Goal: Transaction & Acquisition: Obtain resource

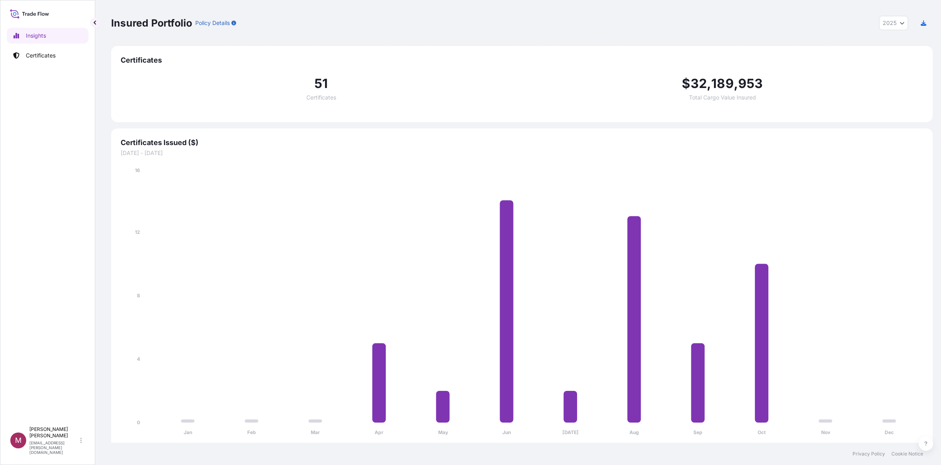
select select "2025"
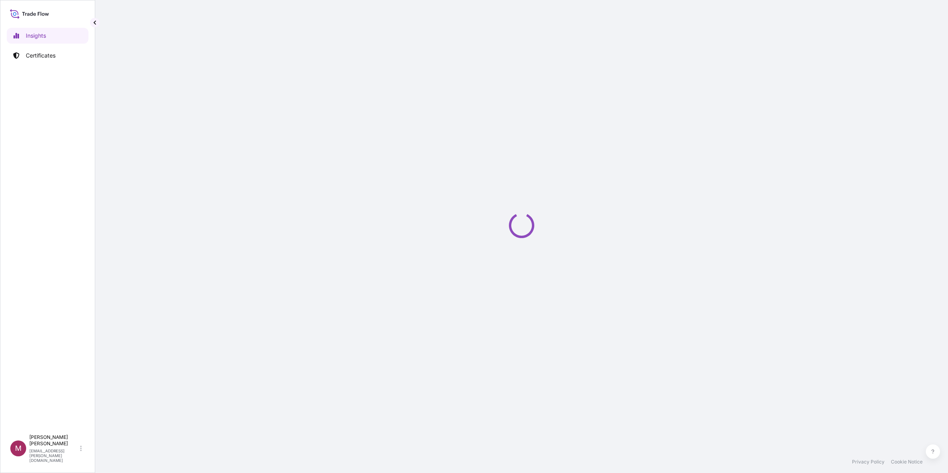
select select "2025"
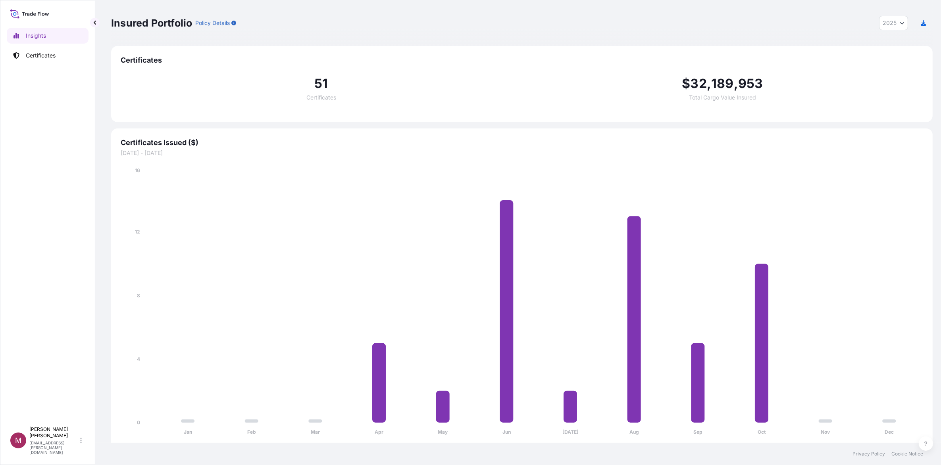
drag, startPoint x: 588, startPoint y: 19, endPoint x: 394, endPoint y: 42, distance: 195.8
click at [588, 18] on div "Insured Portfolio Policy Details 2025 2025 2024 2023 2022" at bounding box center [521, 23] width 821 height 14
click at [52, 17] on div at bounding box center [47, 14] width 75 height 12
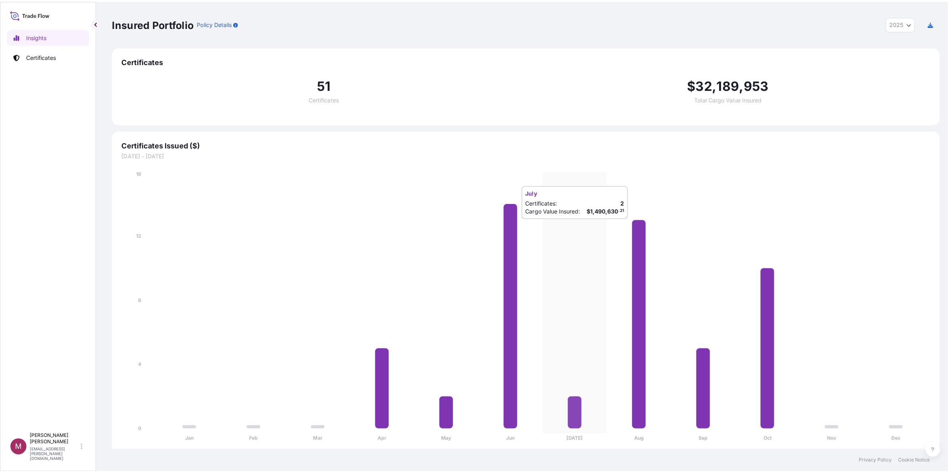
scroll to position [0, 0]
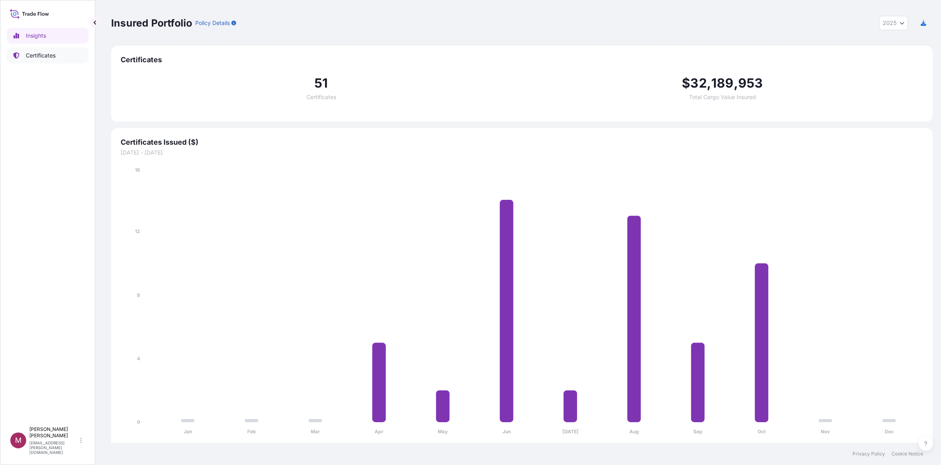
click at [44, 53] on p "Certificates" at bounding box center [41, 56] width 30 height 8
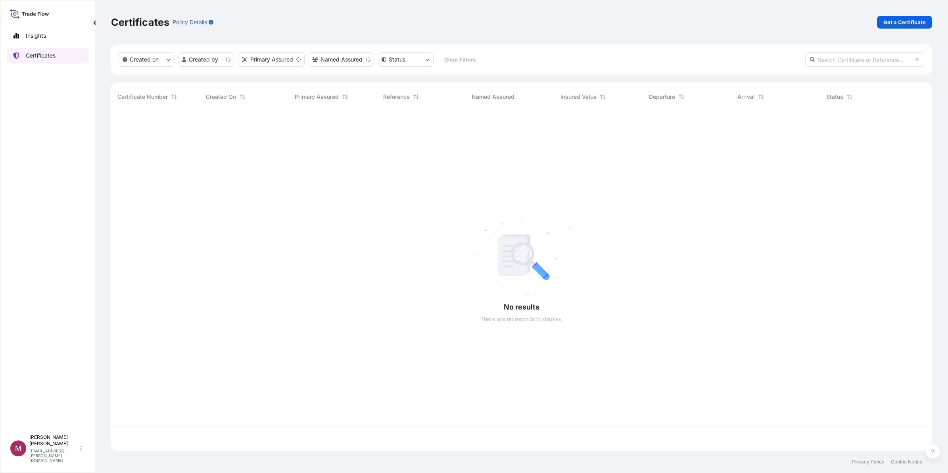
scroll to position [336, 814]
click at [900, 24] on p "Get a Certificate" at bounding box center [905, 22] width 42 height 8
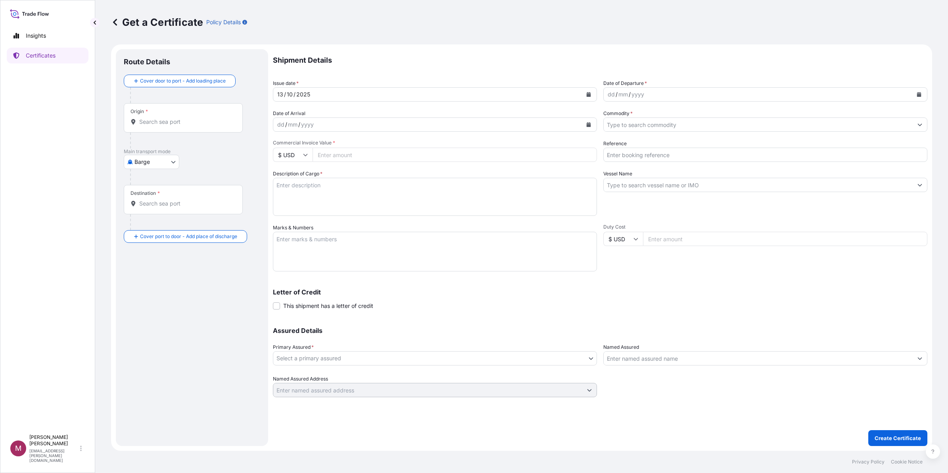
click at [203, 112] on div "Origin *" at bounding box center [183, 117] width 119 height 29
click at [203, 118] on input "Origin *" at bounding box center [186, 122] width 94 height 8
click at [220, 175] on div at bounding box center [195, 177] width 130 height 16
click at [169, 161] on body "0 options available. Insights Certificates M [PERSON_NAME] [PERSON_NAME][EMAIL_…" at bounding box center [474, 236] width 948 height 473
click at [169, 241] on span "Ocean Vessel" at bounding box center [156, 240] width 35 height 8
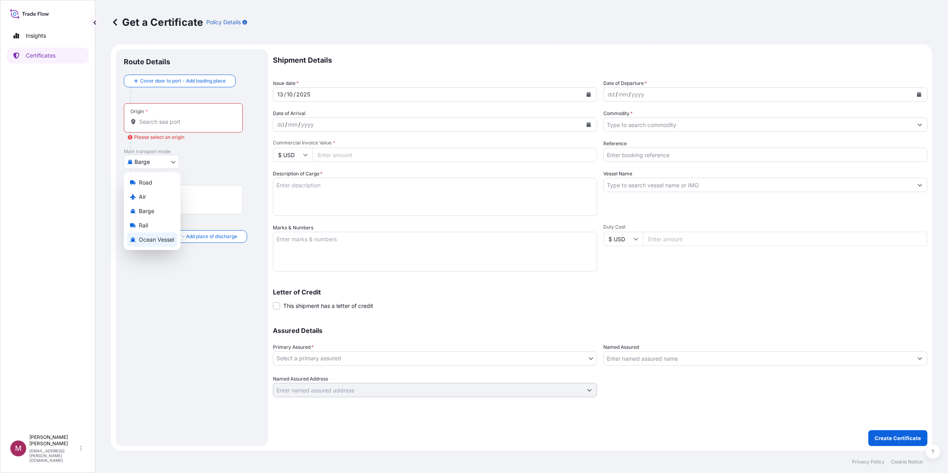
select select "Ocean Vessel"
click at [639, 98] on div "yyyy" at bounding box center [638, 95] width 14 height 10
click at [920, 94] on icon "Calendar" at bounding box center [919, 94] width 4 height 5
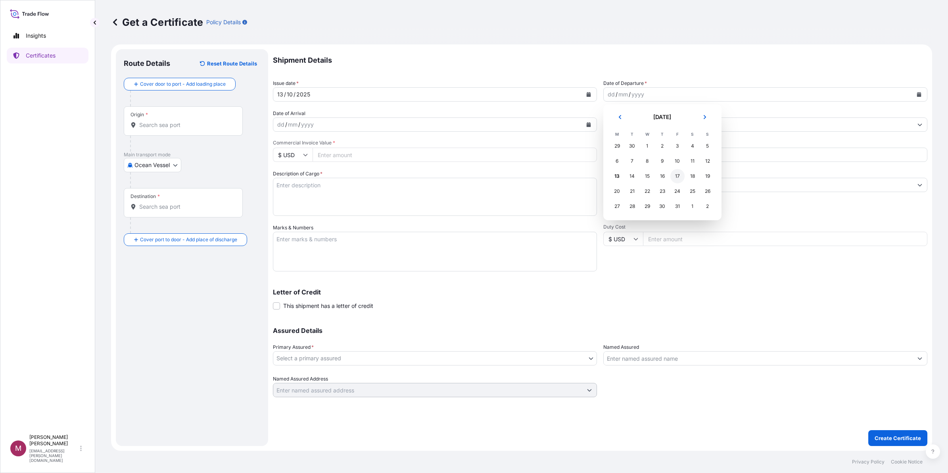
click at [677, 177] on div "17" at bounding box center [678, 176] width 14 height 14
click at [588, 126] on icon "Calendar" at bounding box center [589, 124] width 4 height 5
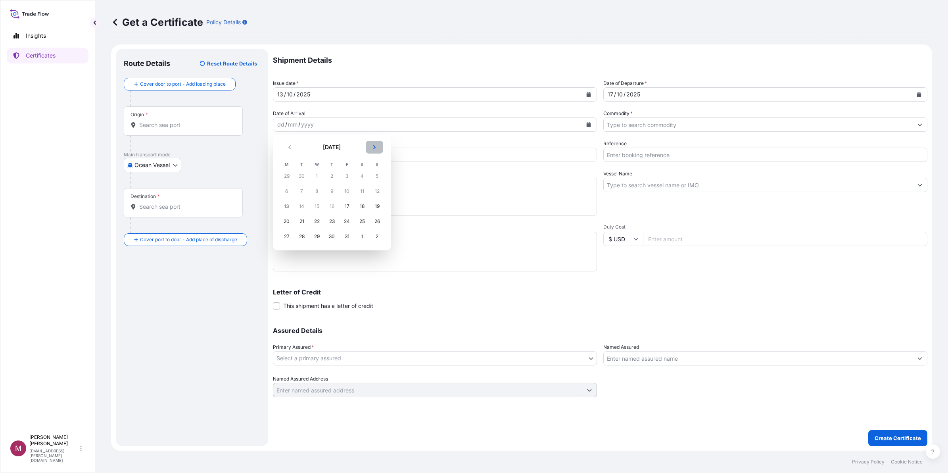
click at [377, 148] on button "Next" at bounding box center [374, 147] width 17 height 13
click at [292, 208] on div "10" at bounding box center [287, 206] width 14 height 14
click at [379, 154] on input "Commercial Invoice Value *" at bounding box center [455, 155] width 284 height 14
type input "24790000"
click at [643, 213] on div "Vessel Name" at bounding box center [766, 193] width 324 height 46
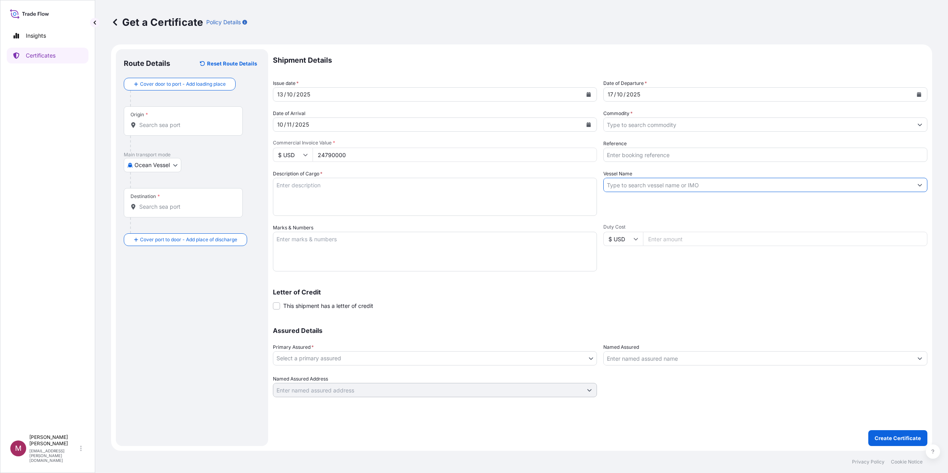
click at [636, 181] on input "Vessel Name" at bounding box center [758, 185] width 309 height 14
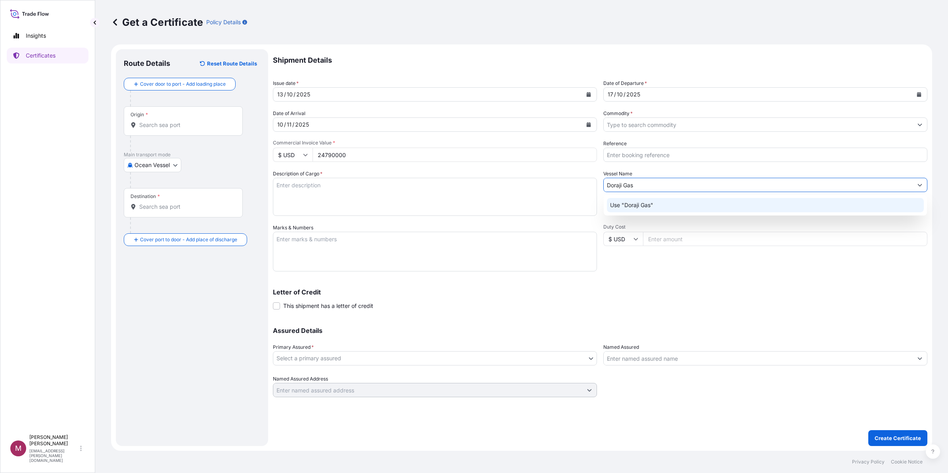
click at [647, 199] on div "Use "Doraji Gas"" at bounding box center [765, 205] width 317 height 14
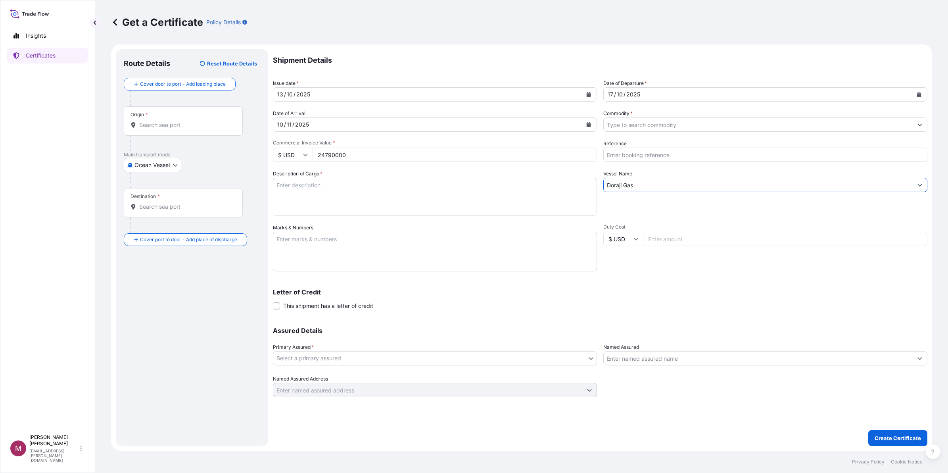
type input "Doraji Gas"
click at [444, 201] on textarea "Description of Cargo *" at bounding box center [435, 197] width 324 height 38
type textarea "Refridgerated propane"
click at [646, 302] on div "Letter of Credit This shipment has a letter of credit Letter of credit * Letter…" at bounding box center [600, 299] width 655 height 21
click at [340, 255] on textarea "Marks & Numbers" at bounding box center [435, 252] width 324 height 40
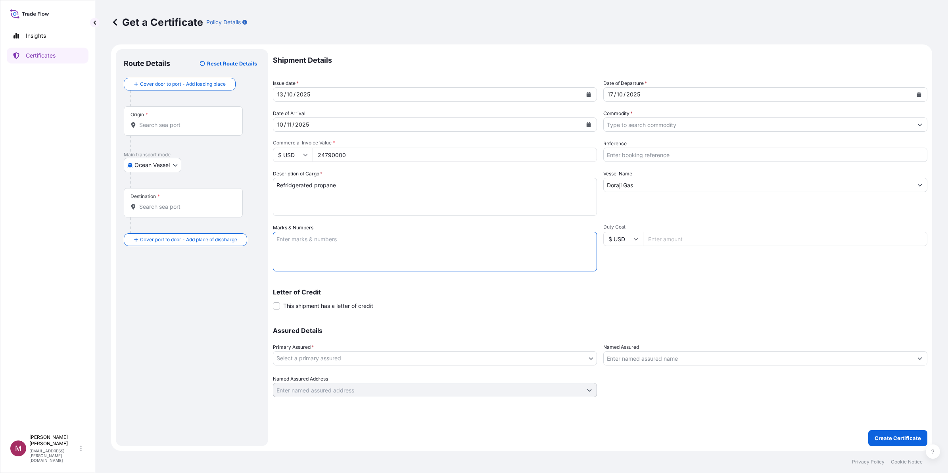
click at [360, 356] on body "Insights Certificates M [PERSON_NAME] [PERSON_NAME][EMAIL_ADDRESS][PERSON_NAME]…" at bounding box center [474, 236] width 948 height 473
click at [696, 362] on input "Named Assured" at bounding box center [758, 358] width 309 height 14
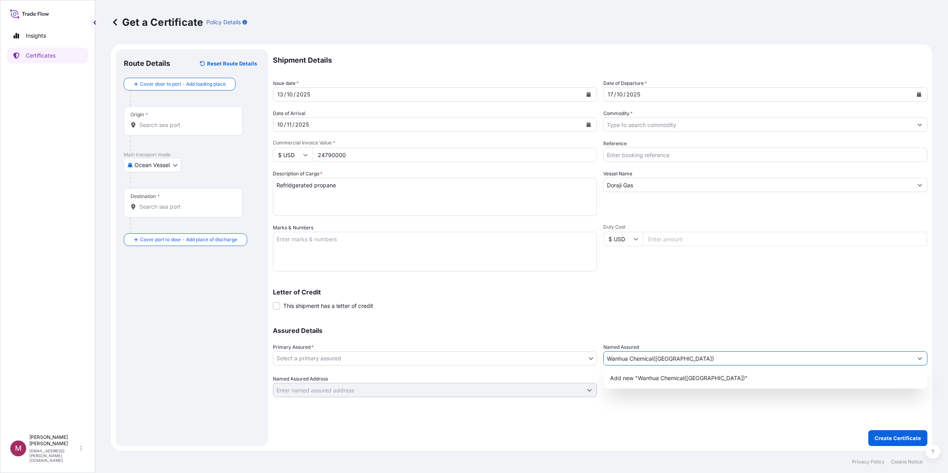
type input "Wanhua Chemical([GEOGRAPHIC_DATA])"
click at [751, 323] on div "Assured Details Primary Assured * Select a primary assured [PERSON_NAME] 66 Com…" at bounding box center [600, 357] width 655 height 79
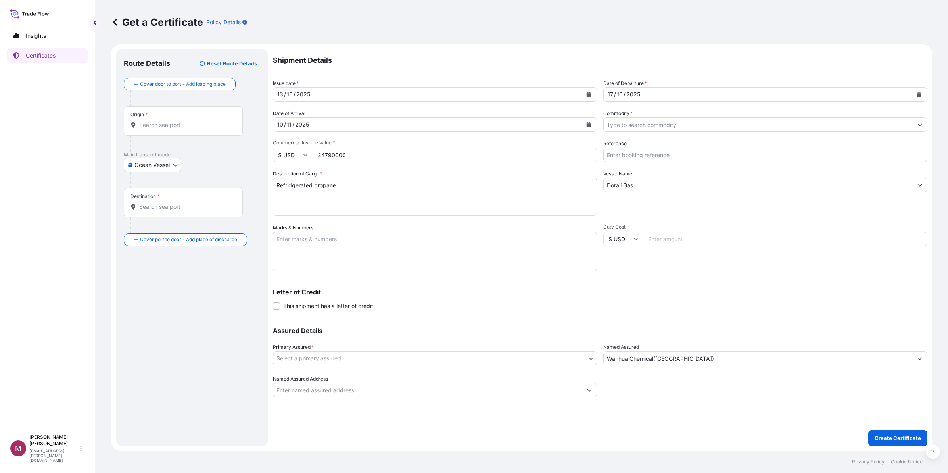
click at [469, 383] on div at bounding box center [435, 390] width 324 height 14
click at [429, 367] on div "Assured Details Primary Assured * Select a primary assured [PERSON_NAME] 66 Com…" at bounding box center [600, 357] width 655 height 79
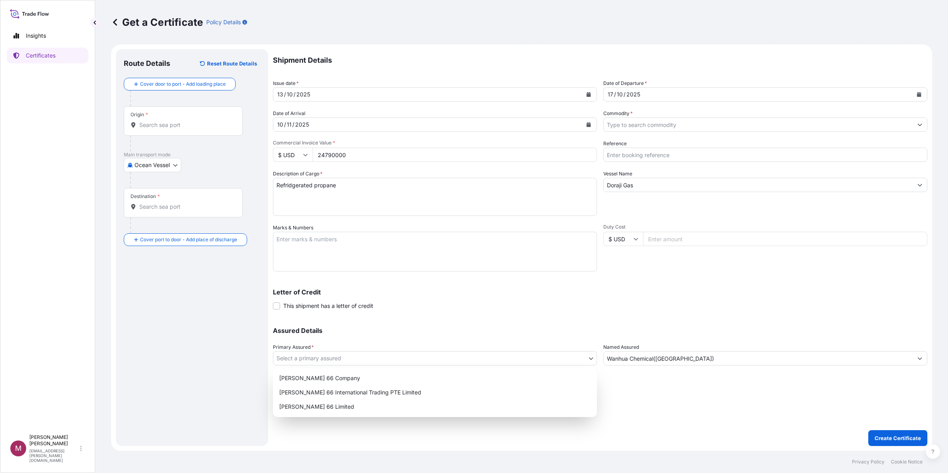
click at [416, 358] on body "0 options available. 1 option available. Insights Certificates M [PERSON_NAME] …" at bounding box center [474, 236] width 948 height 473
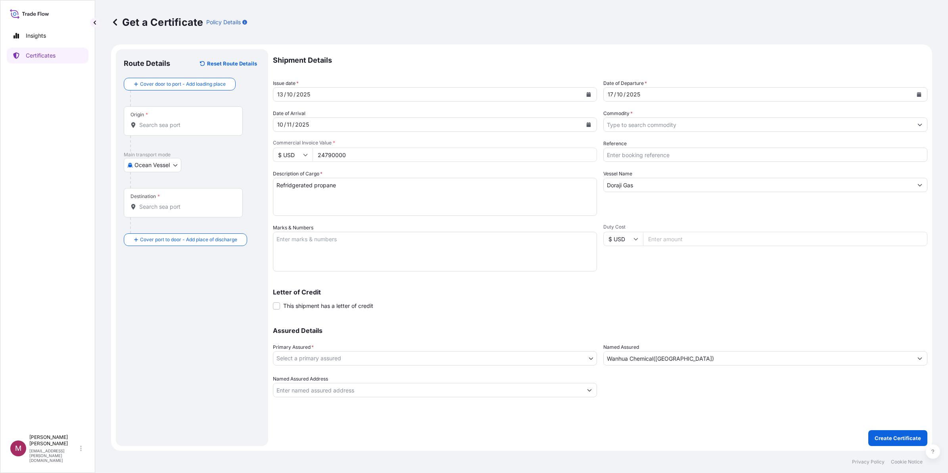
click at [697, 282] on div "Letter of Credit This shipment has a letter of credit Letter of credit * Letter…" at bounding box center [600, 294] width 655 height 31
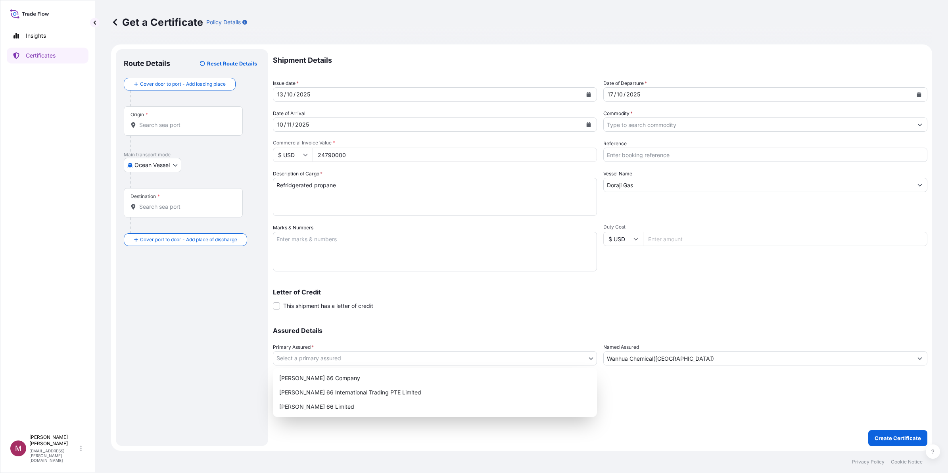
click at [521, 359] on body "Insights Certificates M [PERSON_NAME] [PERSON_NAME][EMAIL_ADDRESS][PERSON_NAME]…" at bounding box center [474, 236] width 948 height 473
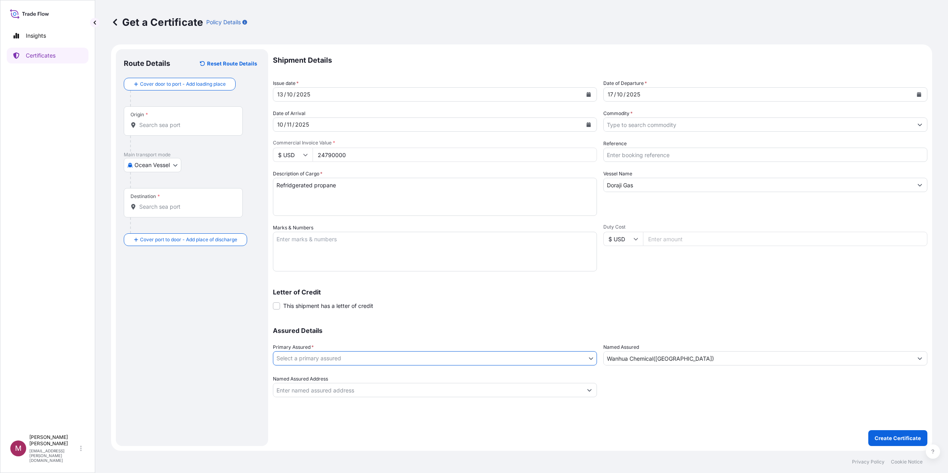
click at [728, 123] on input "Commodity *" at bounding box center [758, 124] width 309 height 14
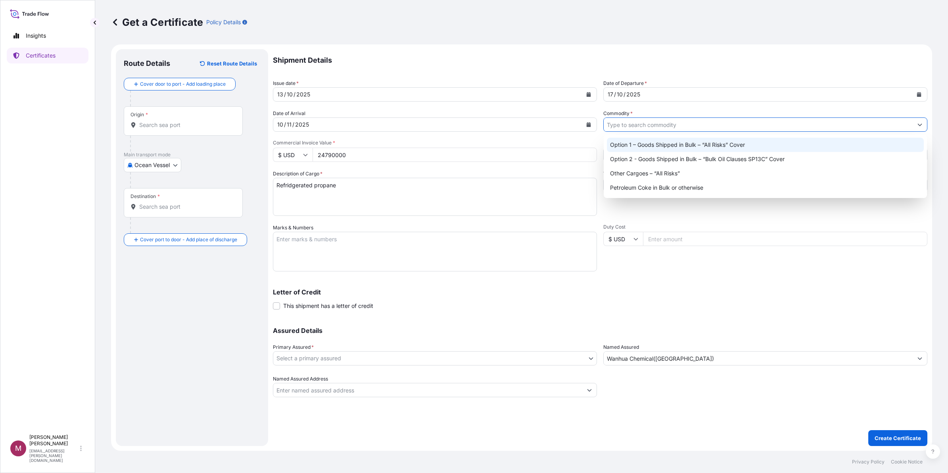
click at [723, 145] on div "Option 1 – Goods Shipped in Bulk – “All Risks” Cover" at bounding box center [765, 145] width 317 height 14
type input "Option 1 – Goods Shipped in Bulk – “All Risks” Cover"
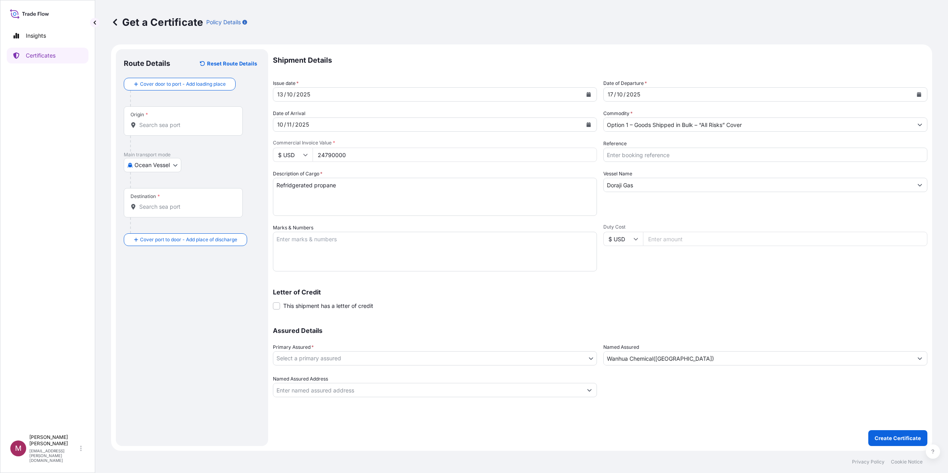
click at [648, 287] on div "Letter of Credit This shipment has a letter of credit Letter of credit * Letter…" at bounding box center [600, 294] width 655 height 31
click at [715, 122] on input "Option 1 – Goods Shipped in Bulk – “All Risks” Cover" at bounding box center [758, 124] width 309 height 14
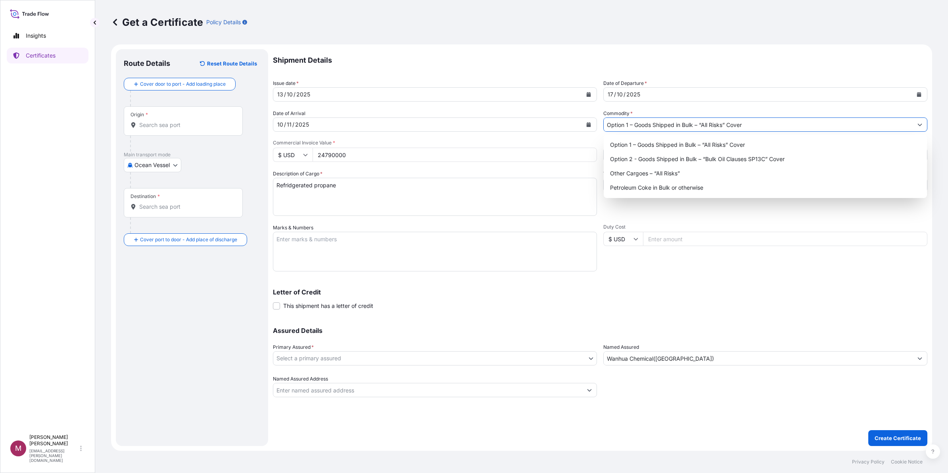
click at [733, 108] on div "Shipment Details Issue date * [DATE] Date of Departure * [DATE] Date of Arrival…" at bounding box center [600, 223] width 655 height 348
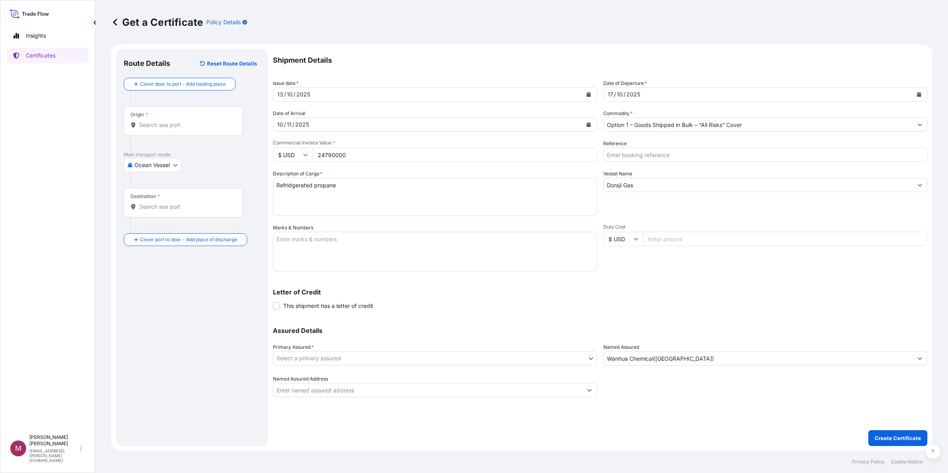
click at [693, 127] on input "Option 1 – Goods Shipped in Bulk – “All Risks” Cover" at bounding box center [758, 124] width 309 height 14
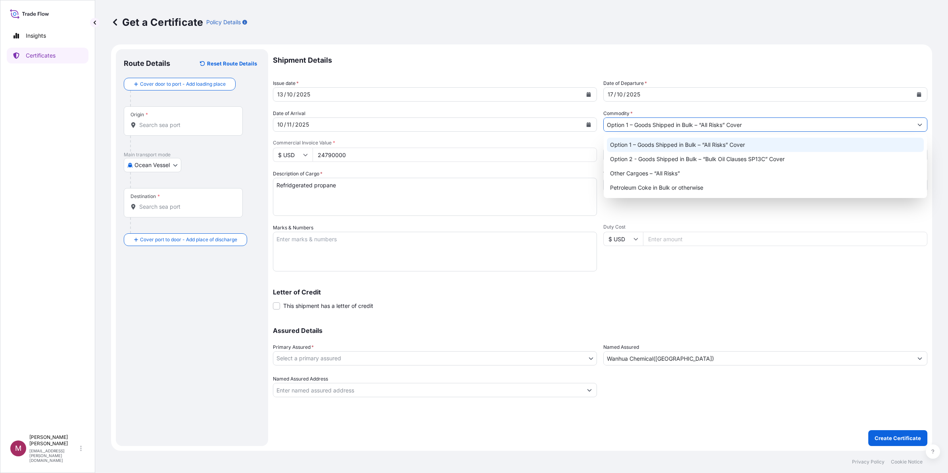
click at [702, 145] on div "Option 1 – Goods Shipped in Bulk – “All Risks” Cover" at bounding box center [765, 145] width 317 height 14
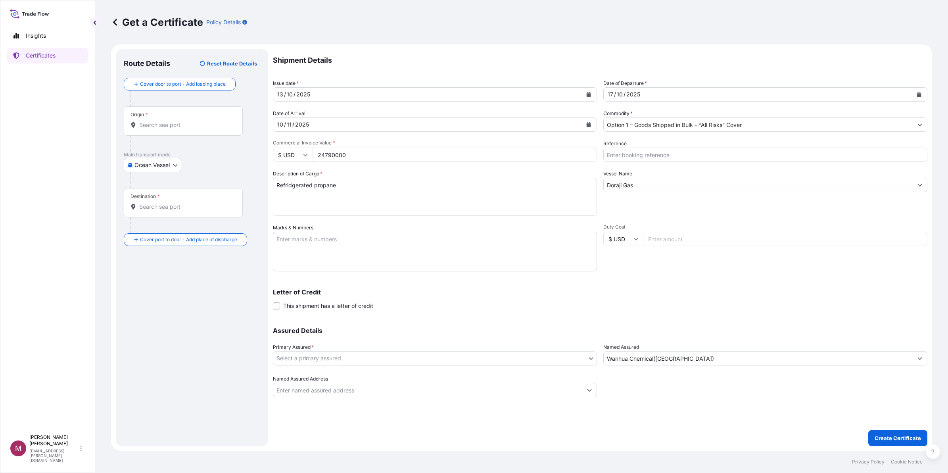
click at [685, 276] on div "Shipment Details Issue date * [DATE] Date of Departure * [DATE] Date of Arrival…" at bounding box center [600, 223] width 655 height 348
click at [534, 353] on body "Insights Certificates M [PERSON_NAME] [PERSON_NAME][EMAIL_ADDRESS][PERSON_NAME]…" at bounding box center [474, 236] width 948 height 473
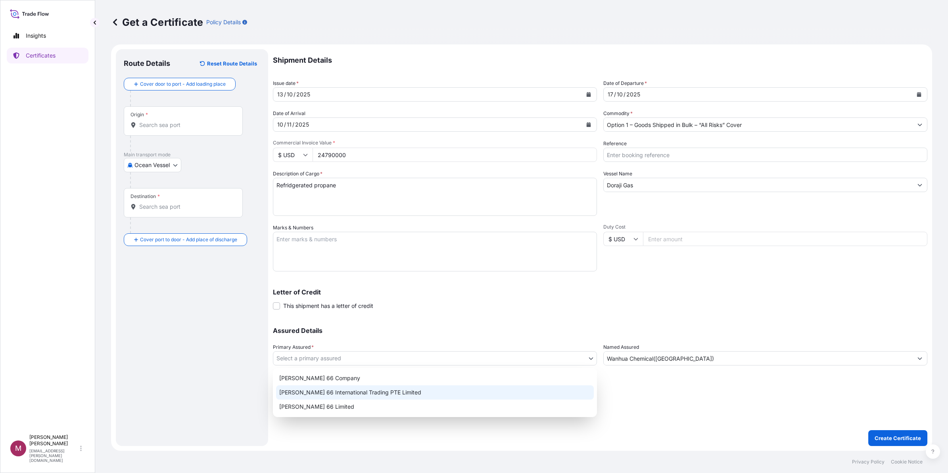
click at [432, 395] on div "[PERSON_NAME] 66 International Trading PTE Limited" at bounding box center [435, 392] width 318 height 14
select select "31940"
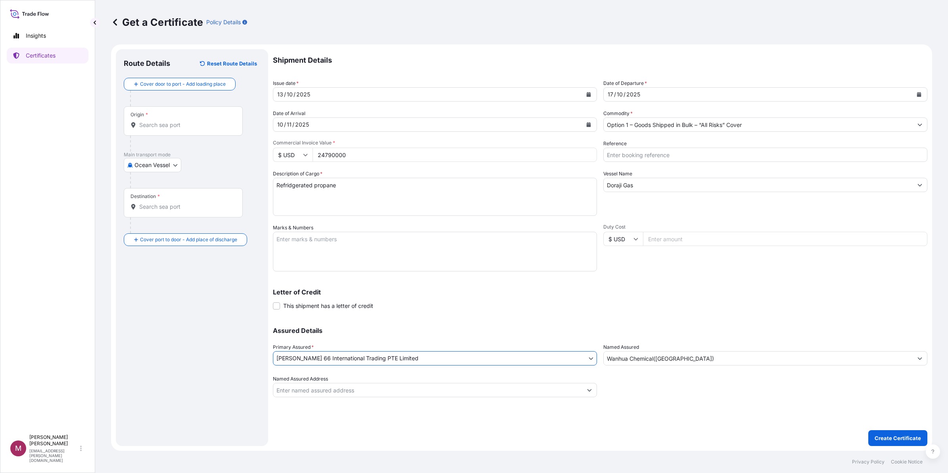
click at [173, 126] on input "Origin *" at bounding box center [186, 125] width 94 height 8
click at [204, 150] on span "[GEOGRAPHIC_DATA], [US_STATE] , [GEOGRAPHIC_DATA]" at bounding box center [213, 153] width 124 height 16
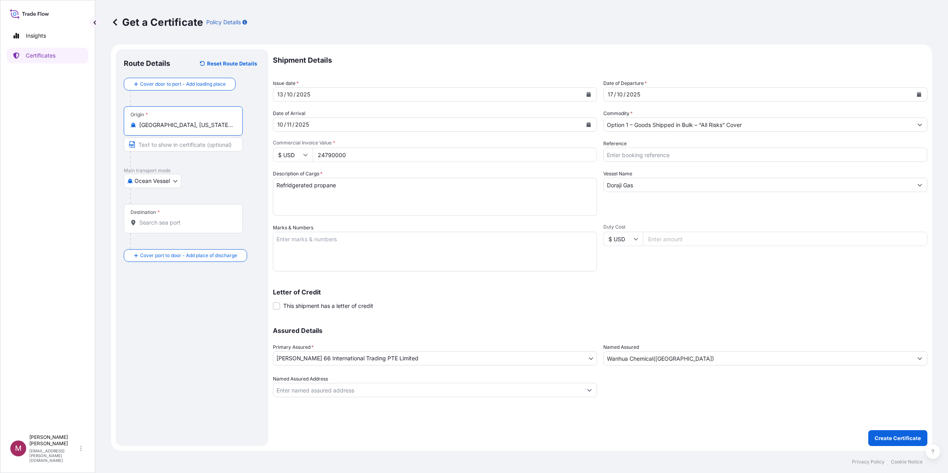
type input "[GEOGRAPHIC_DATA], [US_STATE], [GEOGRAPHIC_DATA]"
click at [190, 220] on input "Destination *" at bounding box center [186, 223] width 94 height 8
click at [199, 255] on div "CNLKU - Longkou Pt, [GEOGRAPHIC_DATA]" at bounding box center [202, 249] width 151 height 19
drag, startPoint x: 221, startPoint y: 221, endPoint x: 126, endPoint y: 220, distance: 95.6
click at [126, 220] on div "Destination * CNLKU - Longkou Pt, [GEOGRAPHIC_DATA]" at bounding box center [183, 218] width 119 height 29
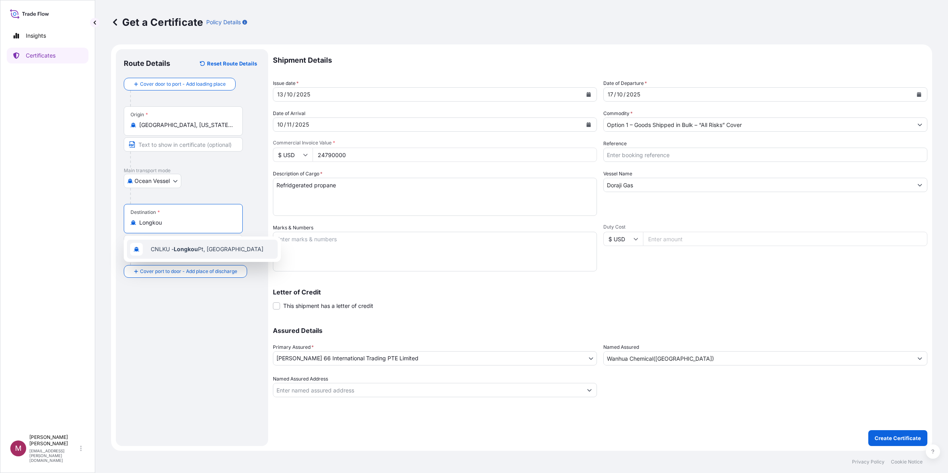
click at [215, 247] on span "CNLKU - Longkou Pt, [GEOGRAPHIC_DATA]" at bounding box center [207, 249] width 113 height 8
type input "CNLKU - Longkou Pt, [GEOGRAPHIC_DATA]"
click at [882, 438] on p "Create Certificate" at bounding box center [898, 438] width 46 height 8
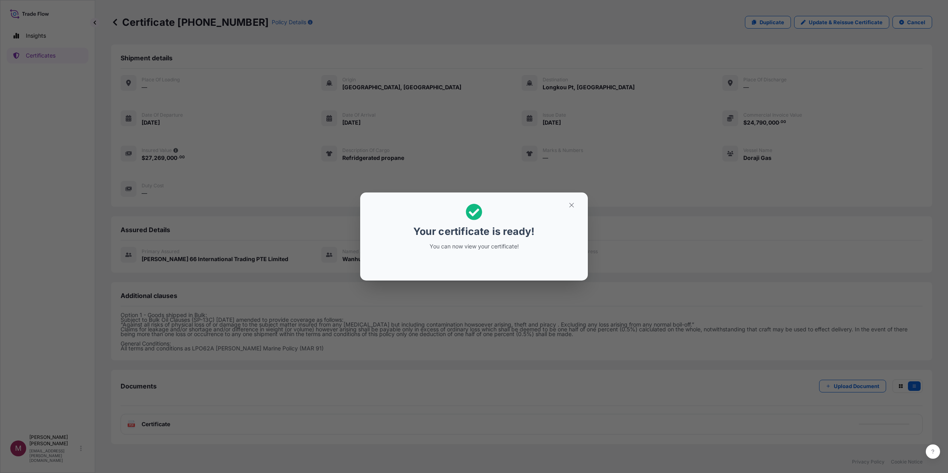
click at [661, 233] on div "Your certificate is ready! You can now view your certificate!" at bounding box center [474, 236] width 948 height 473
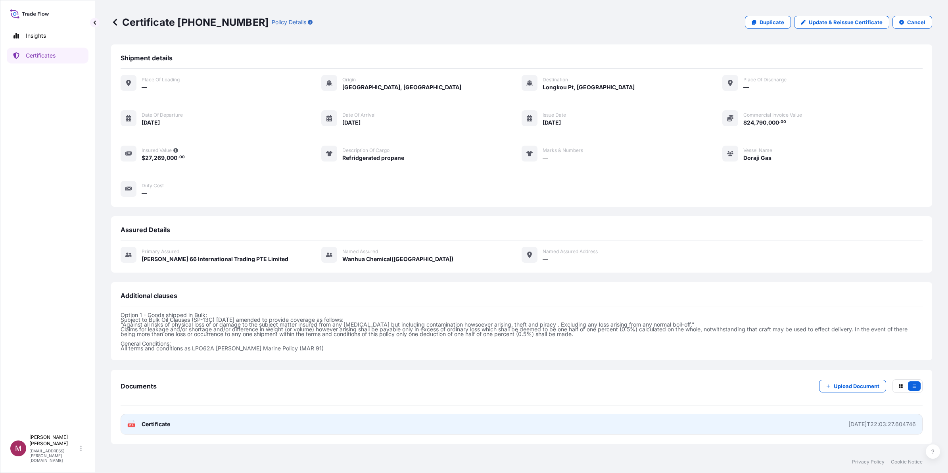
click at [391, 425] on link "PDF Certificate [DATE]T22:03:27.604746" at bounding box center [522, 424] width 802 height 21
